Goal: Find contact information

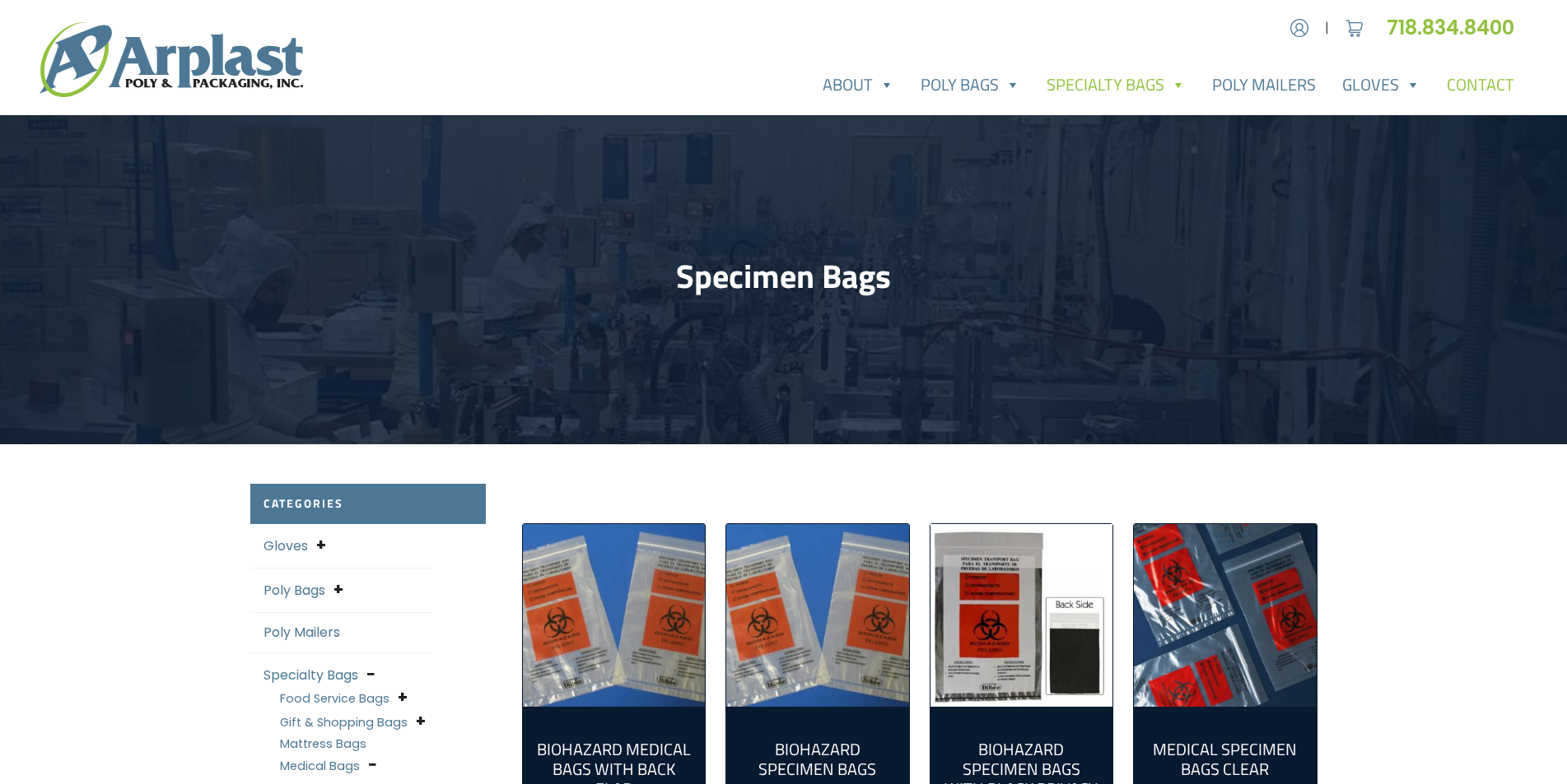
click at [1479, 88] on link "Contact" at bounding box center [1480, 85] width 94 height 33
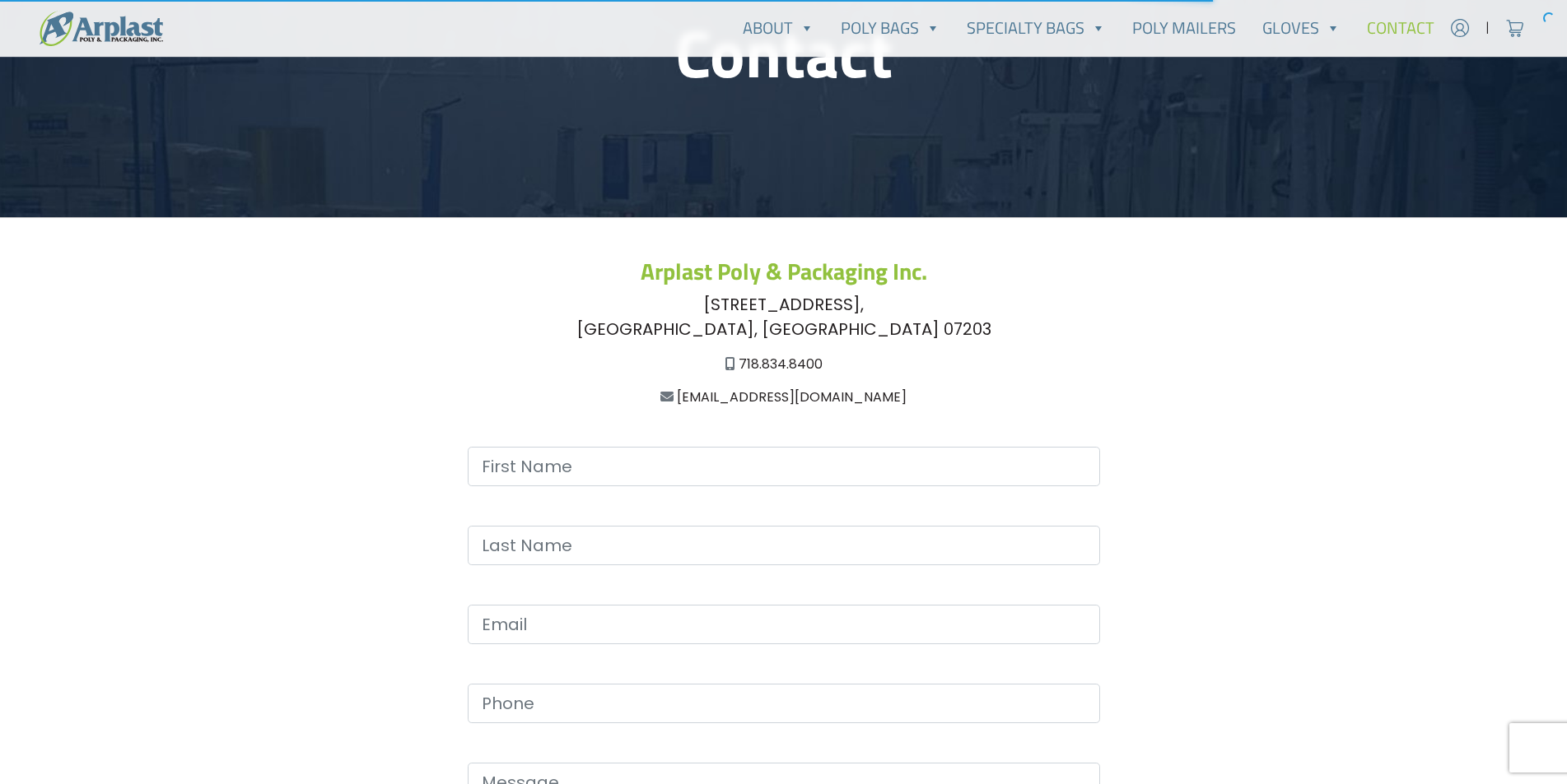
scroll to position [247, 0]
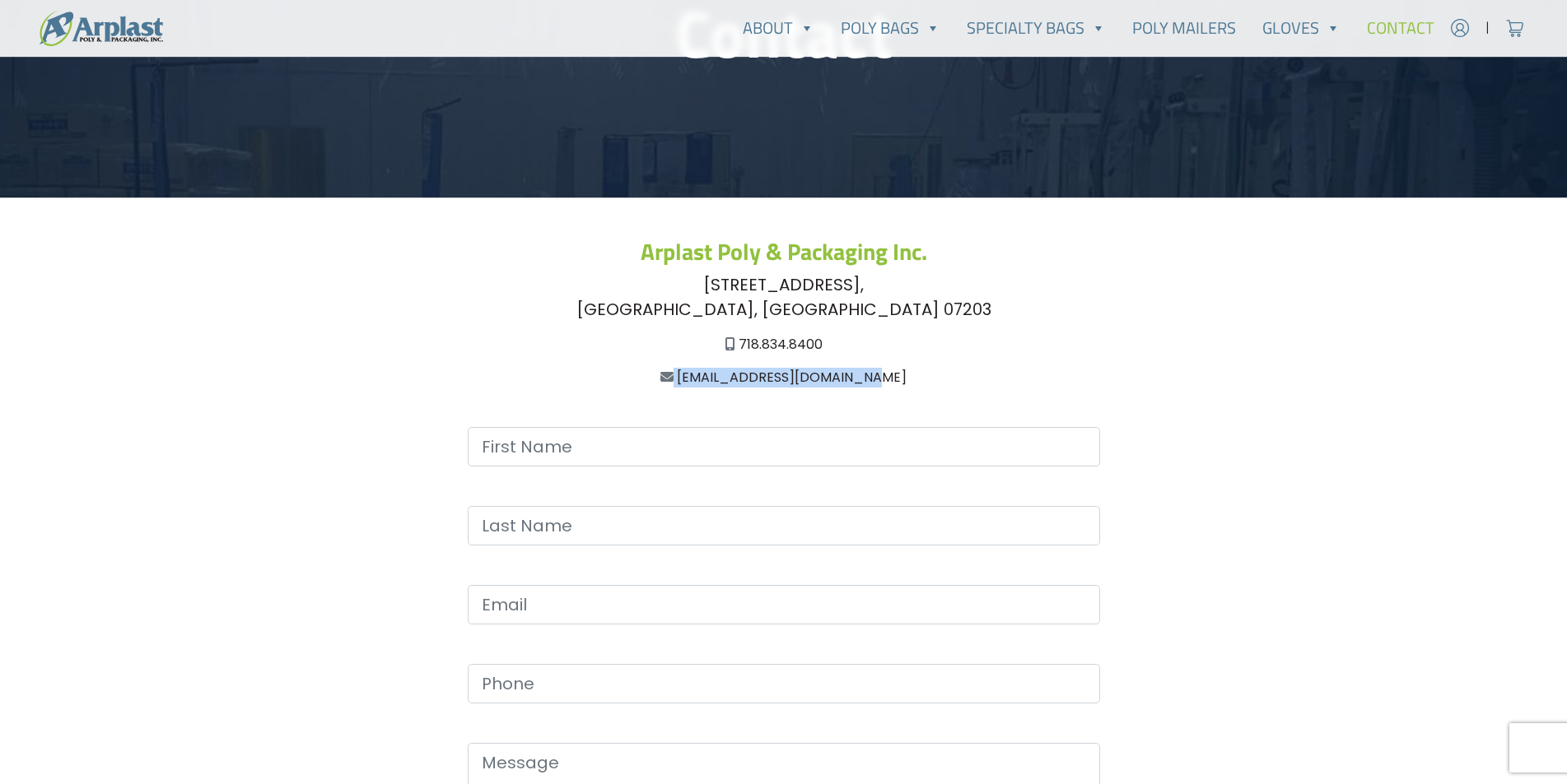
drag, startPoint x: 929, startPoint y: 376, endPoint x: 696, endPoint y: 375, distance: 233.0
click at [696, 375] on div "[EMAIL_ADDRESS][DOMAIN_NAME]" at bounding box center [784, 378] width 1067 height 20
click at [983, 382] on div "[EMAIL_ADDRESS][DOMAIN_NAME]" at bounding box center [784, 378] width 1067 height 20
drag, startPoint x: 694, startPoint y: 378, endPoint x: 886, endPoint y: 379, distance: 192.0
click at [886, 379] on div "[EMAIL_ADDRESS][DOMAIN_NAME]" at bounding box center [784, 378] width 1067 height 20
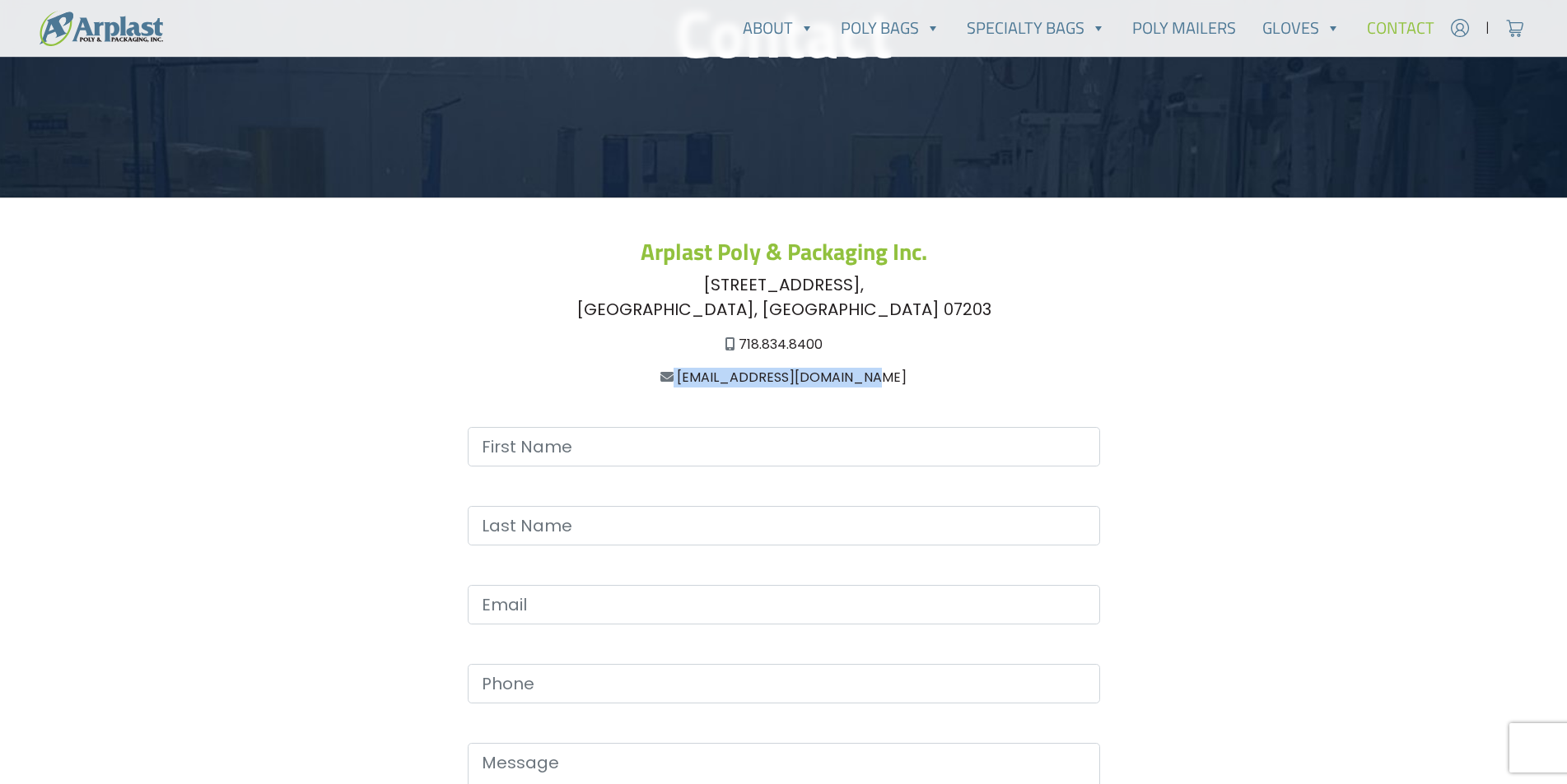
copy div "[EMAIL_ADDRESS][DOMAIN_NAME]"
